Goal: Use online tool/utility: Utilize a website feature to perform a specific function

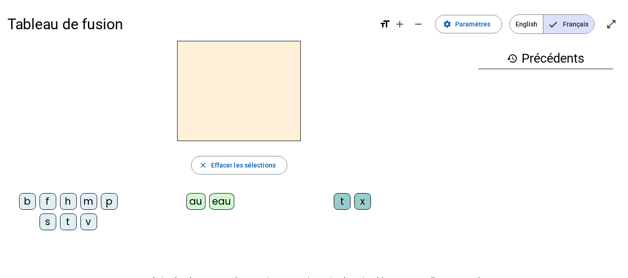
click at [106, 202] on div "p" at bounding box center [109, 201] width 17 height 17
click at [227, 203] on div "eau" at bounding box center [222, 201] width 26 height 17
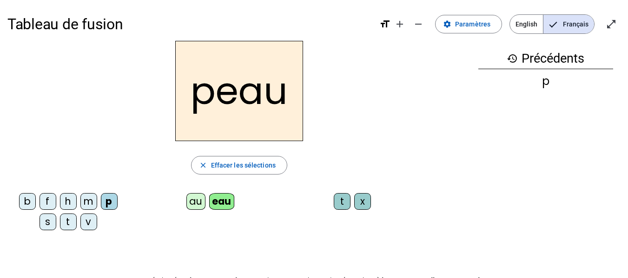
click at [26, 200] on div "b" at bounding box center [27, 201] width 17 height 17
click at [49, 224] on div "s" at bounding box center [47, 222] width 17 height 17
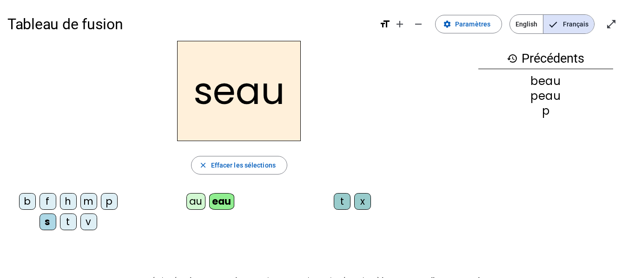
click at [87, 219] on div "v" at bounding box center [88, 222] width 17 height 17
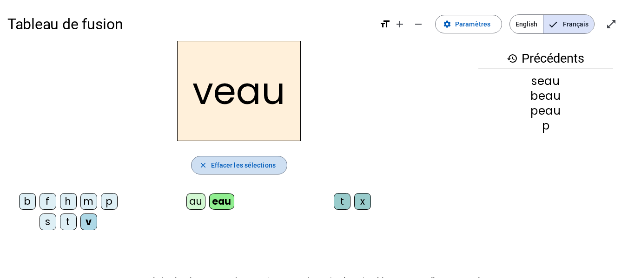
click at [207, 164] on mat-icon "close" at bounding box center [203, 165] width 8 height 8
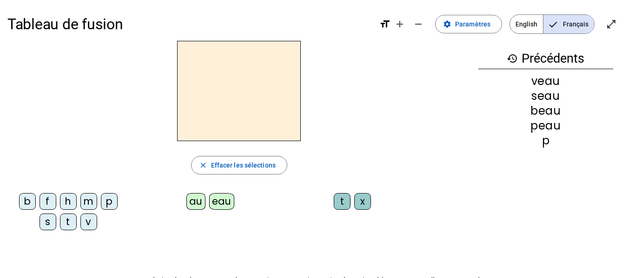
click at [217, 196] on div "eau" at bounding box center [222, 201] width 26 height 17
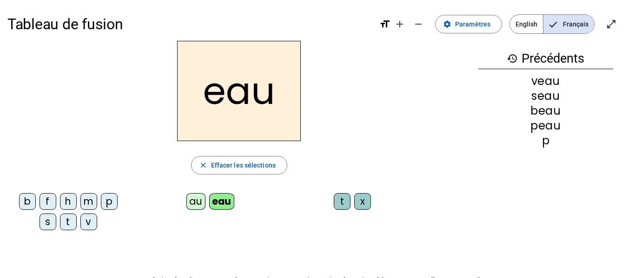
click at [192, 204] on div "au" at bounding box center [195, 201] width 19 height 17
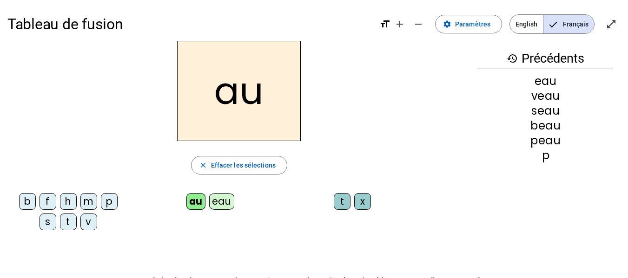
click at [362, 201] on div "x" at bounding box center [362, 201] width 17 height 17
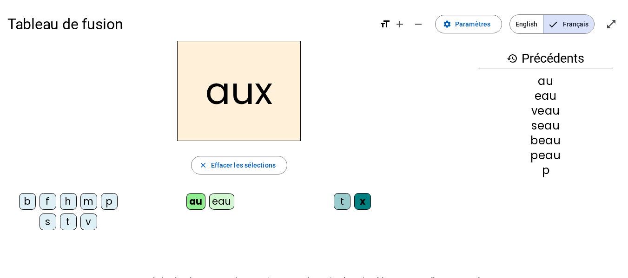
click at [70, 223] on div "t" at bounding box center [68, 222] width 17 height 17
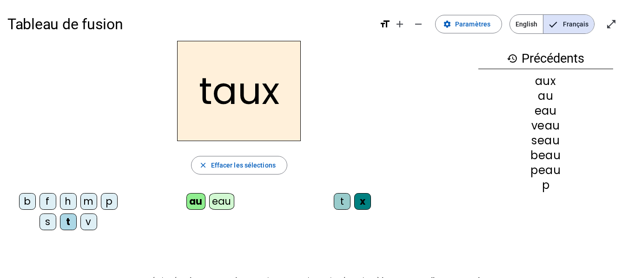
click at [88, 203] on div "m" at bounding box center [88, 201] width 17 height 17
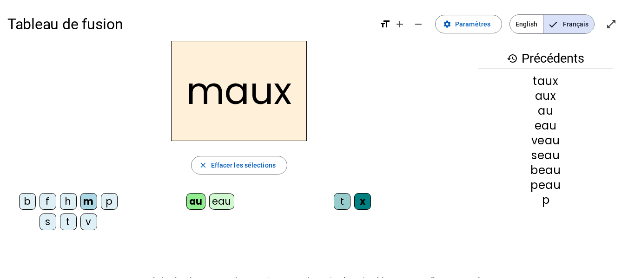
click at [41, 202] on div "f" at bounding box center [47, 201] width 17 height 17
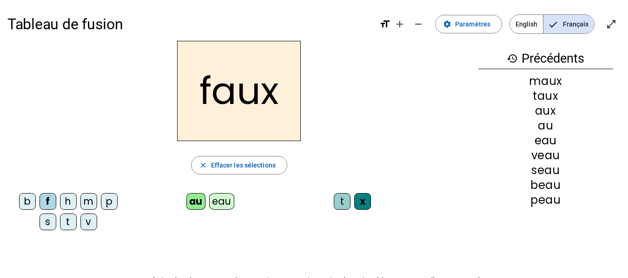
click at [340, 207] on div "t" at bounding box center [342, 201] width 17 height 17
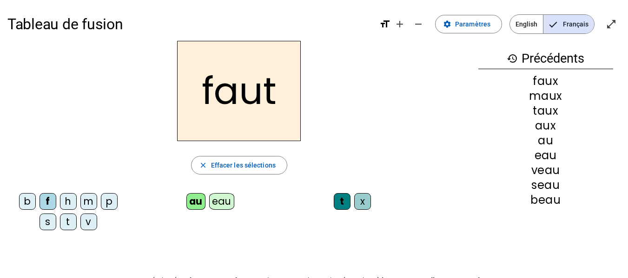
click at [64, 203] on div "h" at bounding box center [68, 201] width 17 height 17
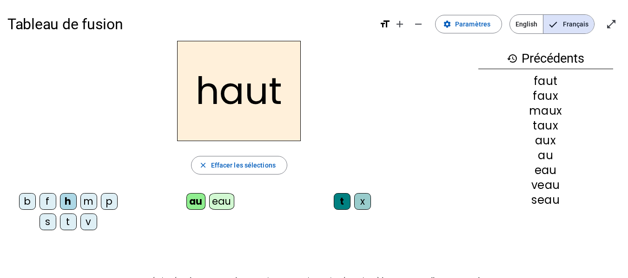
click at [89, 223] on div "v" at bounding box center [88, 222] width 17 height 17
